Goal: Information Seeking & Learning: Learn about a topic

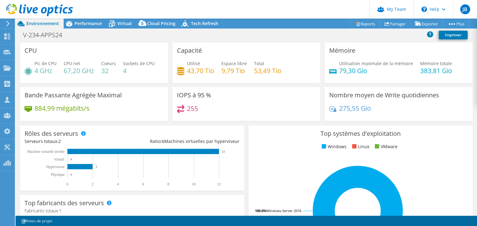
select select "USD"
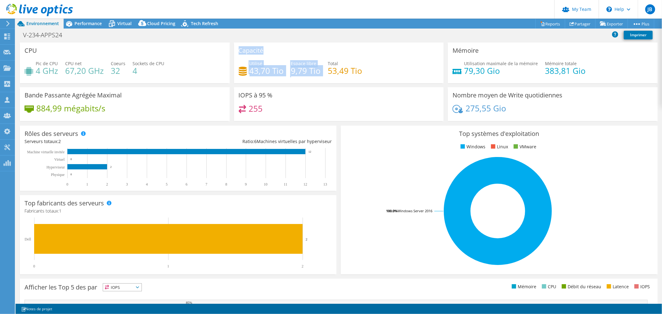
drag, startPoint x: 236, startPoint y: 58, endPoint x: 345, endPoint y: 79, distance: 110.3
click at [331, 75] on div "Capacité Utilisé 43,70 Tio Espace libre 9,79 Tio Total 53,49 Tio" at bounding box center [339, 63] width 210 height 41
drag, startPoint x: 360, startPoint y: 95, endPoint x: 347, endPoint y: 97, distance: 13.5
click at [360, 95] on div "IOPS à 95 % 255" at bounding box center [339, 104] width 210 height 34
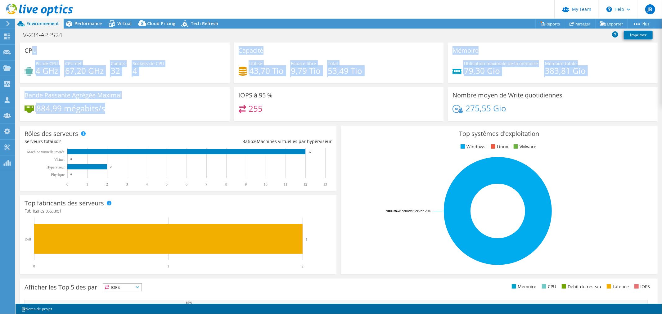
drag, startPoint x: 103, startPoint y: 111, endPoint x: 42, endPoint y: 50, distance: 85.8
click at [32, 48] on div "CPU Pic de CPU 4 GHz CPU net 67,20 GHz Coeurs 32 Sockets de CPU 4 Capacité Util…" at bounding box center [339, 84] width 642 height 83
click at [171, 100] on div "Bande Passante Agrégée Maximal 884,99 mégabits/s" at bounding box center [125, 104] width 210 height 34
drag, startPoint x: 28, startPoint y: 64, endPoint x: 273, endPoint y: 100, distance: 247.8
click at [253, 99] on div "CPU Pic de CPU 4 GHz CPU net 67,20 GHz Coeurs 32 Sockets de CPU 4 Capacité Util…" at bounding box center [339, 84] width 642 height 83
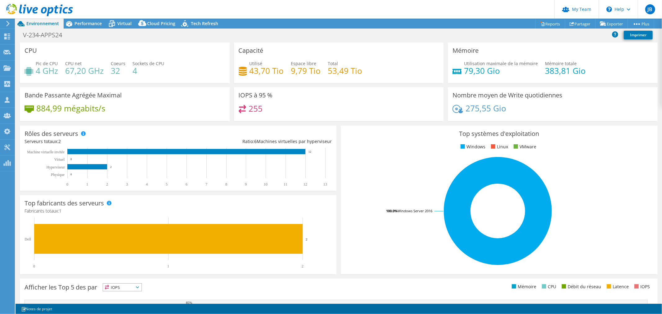
click at [336, 104] on div "IOPS à 95 % 255" at bounding box center [339, 104] width 210 height 34
click at [372, 115] on div "255" at bounding box center [339, 111] width 201 height 13
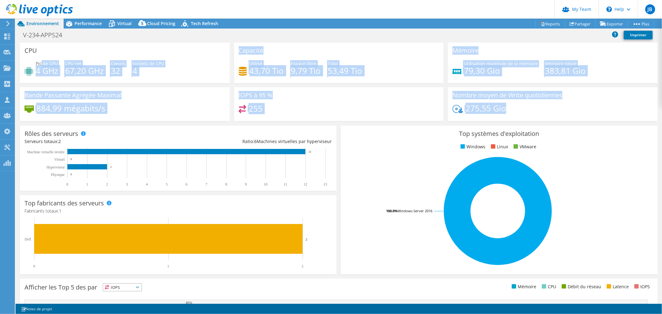
drag, startPoint x: 539, startPoint y: 110, endPoint x: 41, endPoint y: 61, distance: 500.6
click at [41, 61] on div "CPU Pic de CPU 4 GHz CPU net 67,20 GHz Coeurs 32 Sockets de CPU 4 Capacité Util…" at bounding box center [339, 84] width 642 height 83
click at [144, 101] on div "Bande Passante Agrégée Maximal 884,99 mégabits/s" at bounding box center [125, 104] width 210 height 34
click at [146, 102] on div "Bande Passante Agrégée Maximal 884,99 mégabits/s" at bounding box center [125, 104] width 210 height 34
click at [74, 113] on div "884,99 mégabits/s" at bounding box center [125, 111] width 201 height 13
